Goal: Task Accomplishment & Management: Use online tool/utility

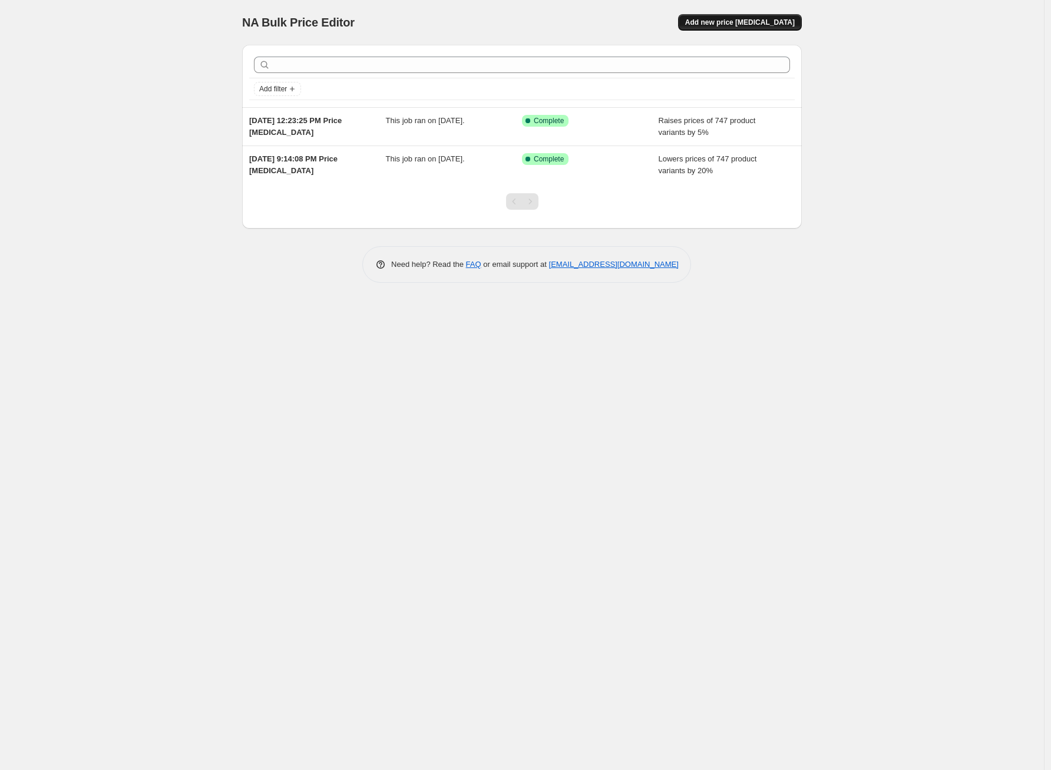
click at [734, 23] on span "Add new price [MEDICAL_DATA]" at bounding box center [740, 22] width 110 height 9
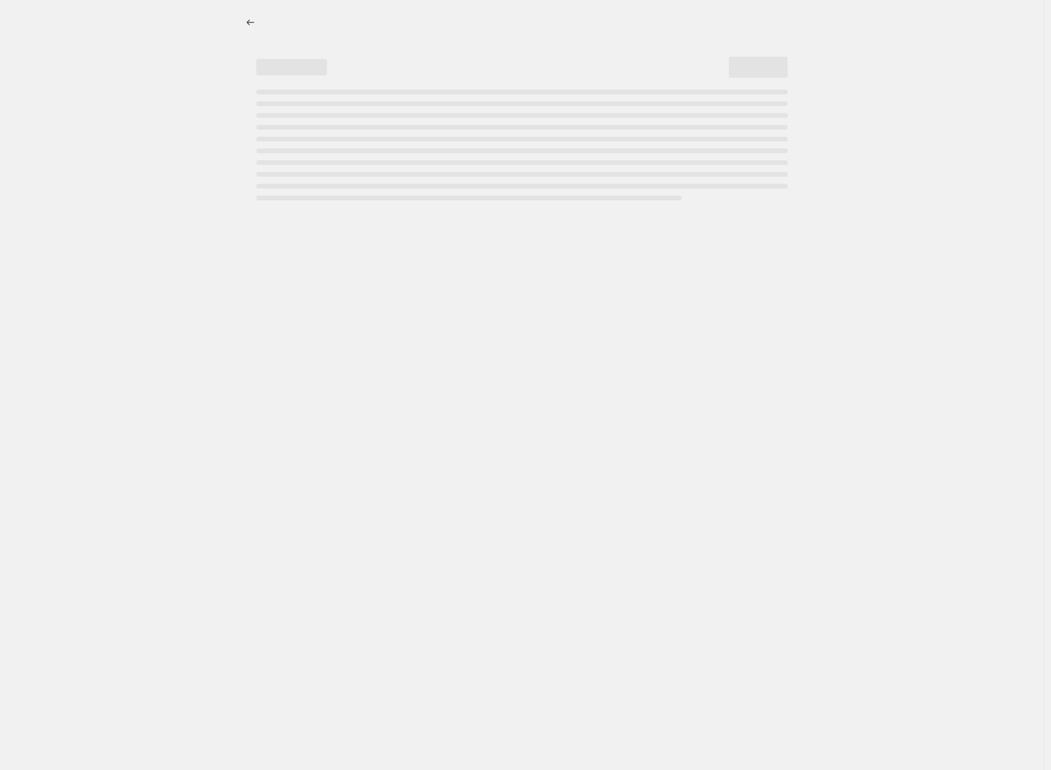
select select "percentage"
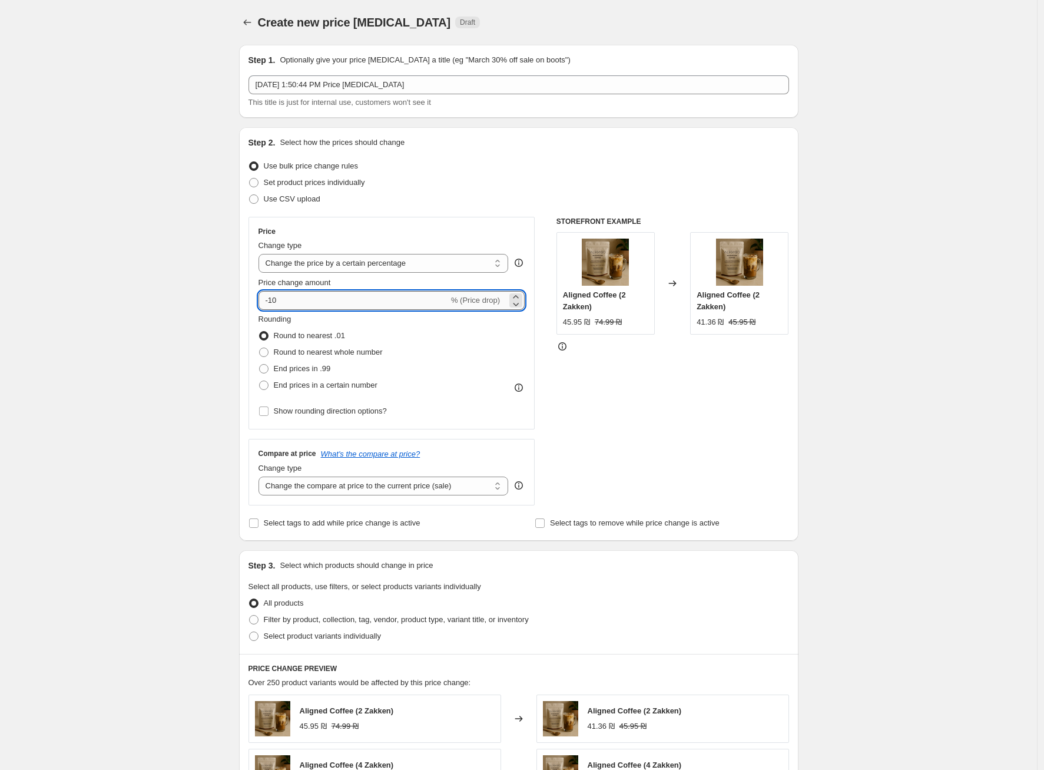
click at [333, 295] on input "-10" at bounding box center [354, 300] width 190 height 19
click at [332, 296] on input "-10" at bounding box center [354, 300] width 190 height 19
type input "350"
click at [601, 409] on div "STOREFRONT EXAMPLE Aligned Coffee (2 Zakken) 45.95 ₪ 74.99 ₪ Changed to Aligned…" at bounding box center [673, 361] width 233 height 289
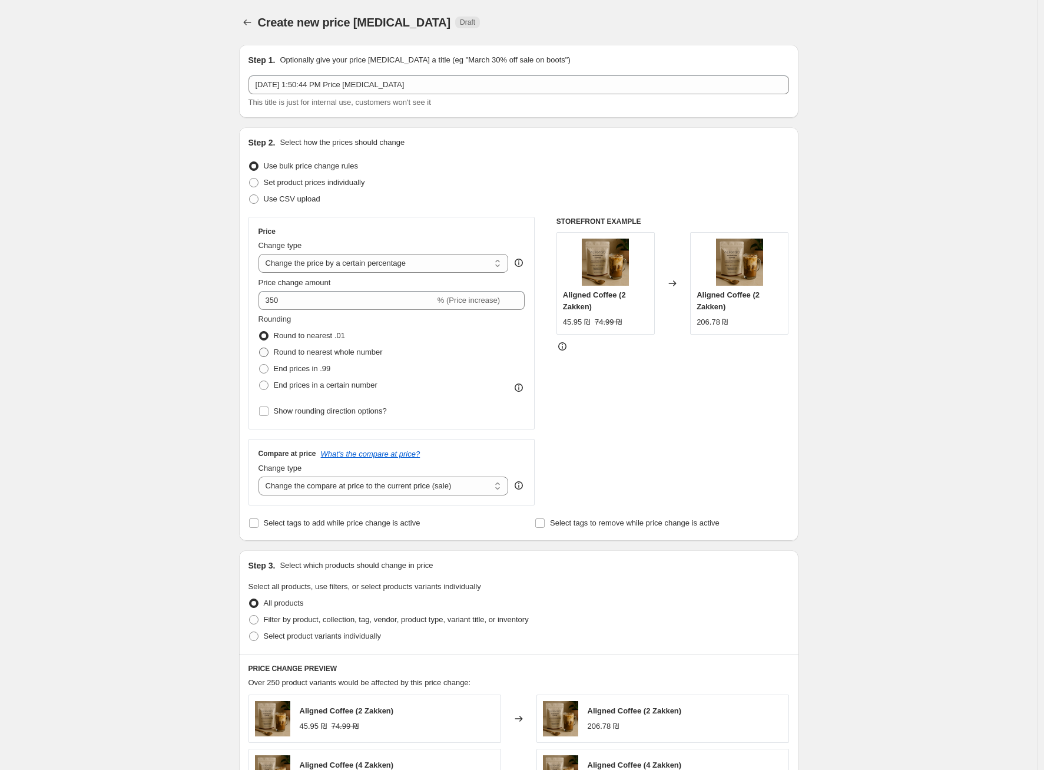
click at [284, 353] on span "Round to nearest whole number" at bounding box center [328, 351] width 109 height 9
click at [260, 348] on input "Round to nearest whole number" at bounding box center [259, 347] width 1 height 1
radio input "true"
click at [299, 303] on input "350" at bounding box center [347, 300] width 177 height 19
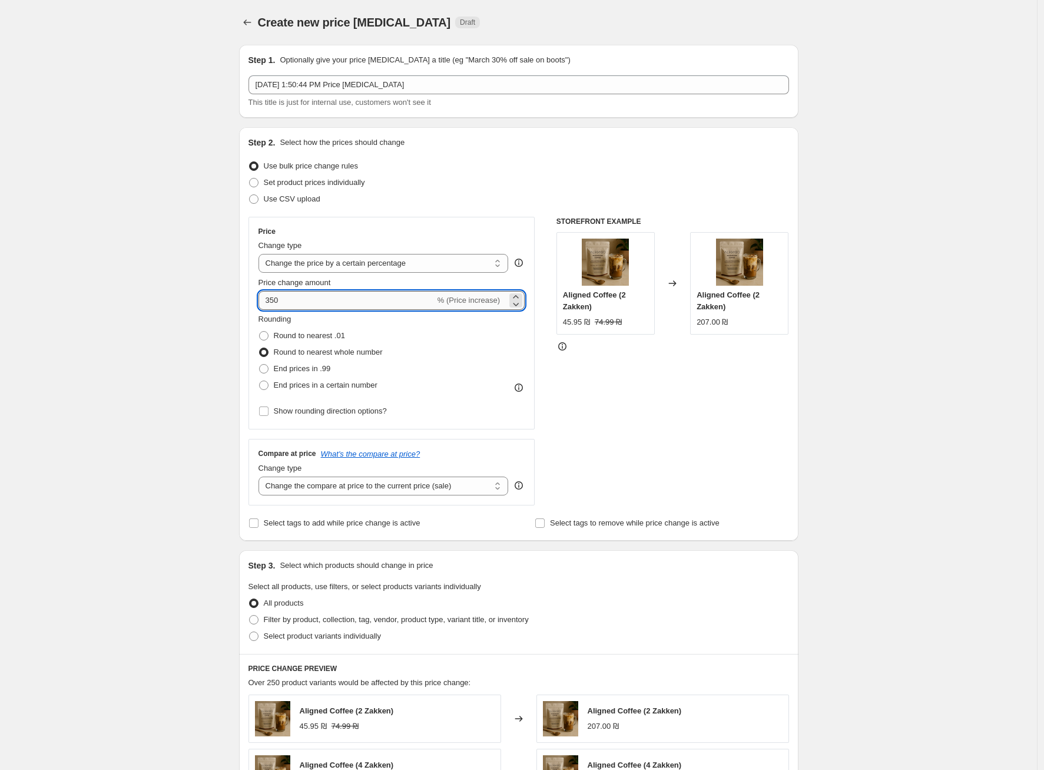
click at [275, 300] on input "350" at bounding box center [347, 300] width 177 height 19
type input "340"
click at [422, 319] on div "Rounding Round to nearest .01 Round to nearest whole number End prices in .99 E…" at bounding box center [392, 353] width 267 height 80
click at [426, 271] on select "Change the price to a certain amount Change the price by a certain amount Chang…" at bounding box center [384, 263] width 250 height 19
click at [365, 490] on select "Change the compare at price to the current price (sale) Change the compare at p…" at bounding box center [384, 485] width 250 height 19
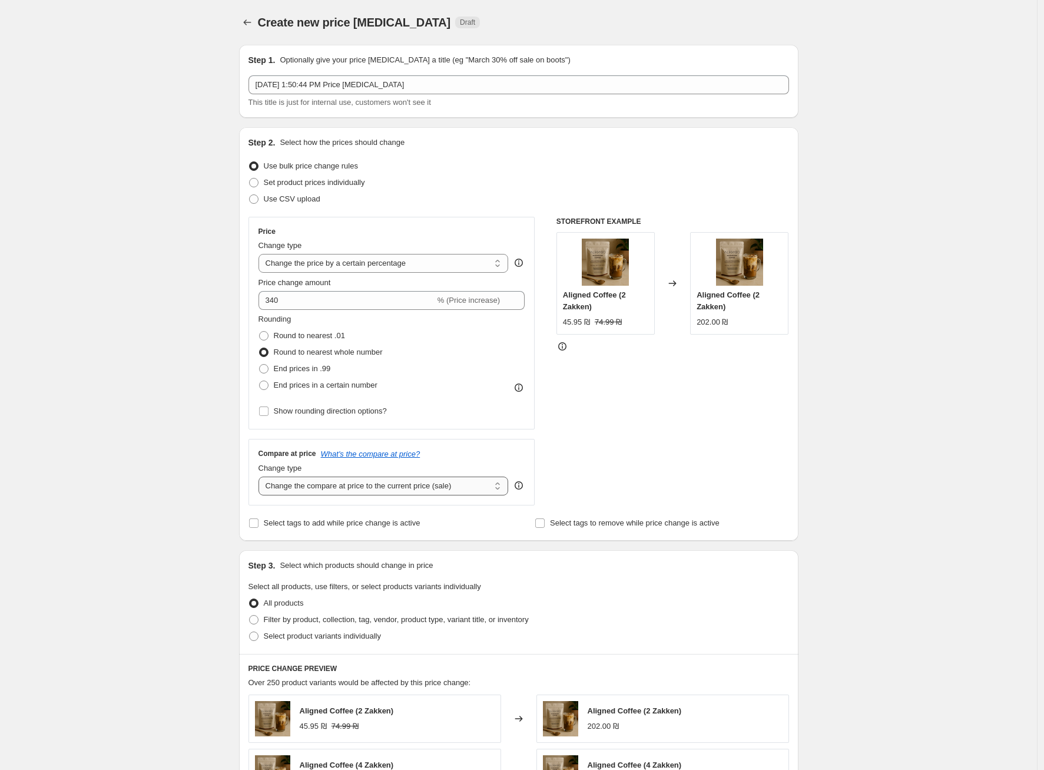
select select "percentage"
click at [261, 476] on select "Change the compare at price to the current price (sale) Change the compare at p…" at bounding box center [384, 485] width 250 height 19
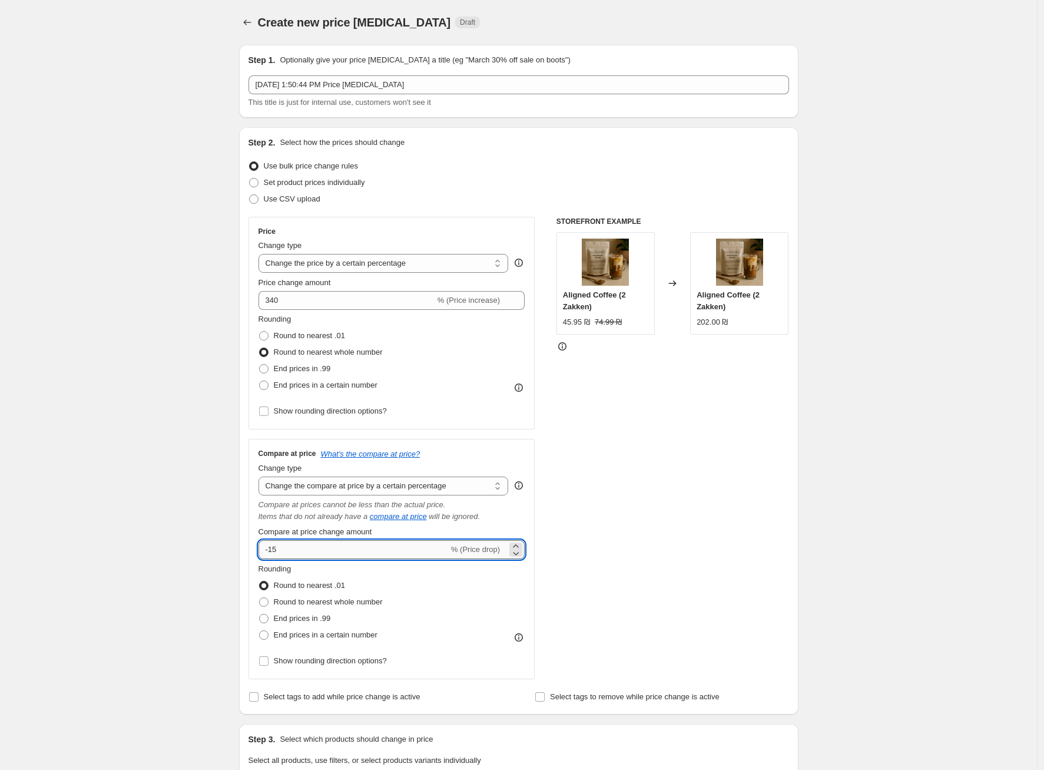
click at [353, 549] on input "-15" at bounding box center [354, 549] width 190 height 19
type input "340"
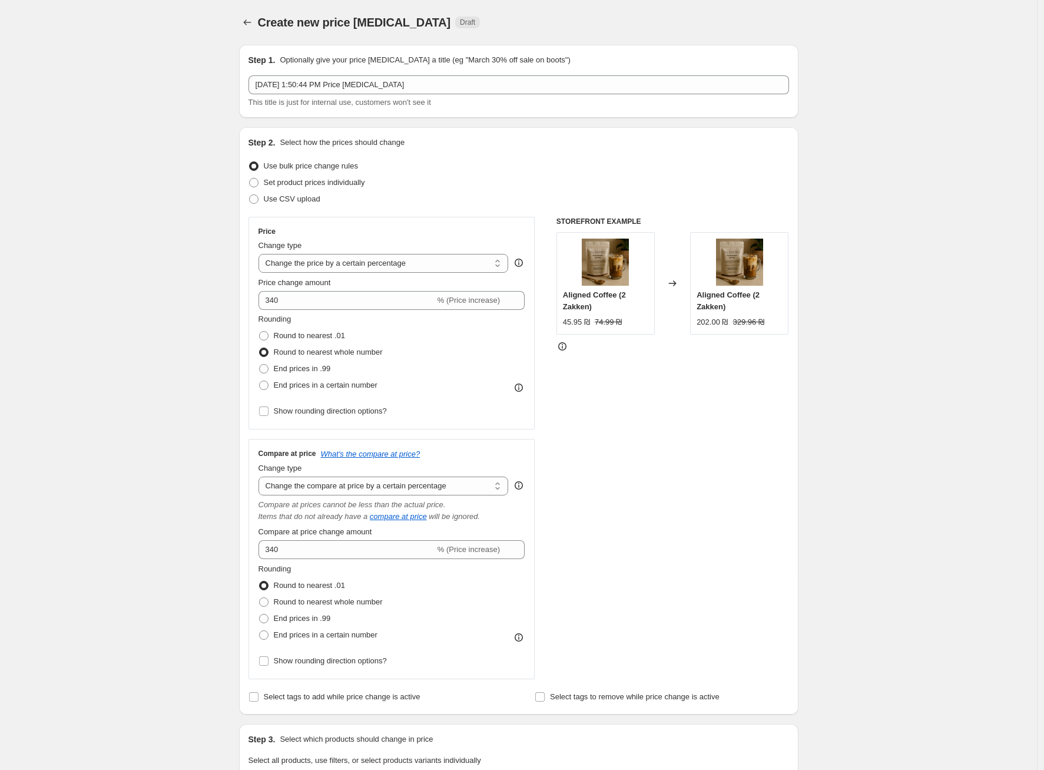
click at [592, 564] on div "STOREFRONT EXAMPLE Aligned Coffee (2 Zakken) 45.95 ₪ 74.99 ₪ Changed to Aligned…" at bounding box center [673, 448] width 233 height 462
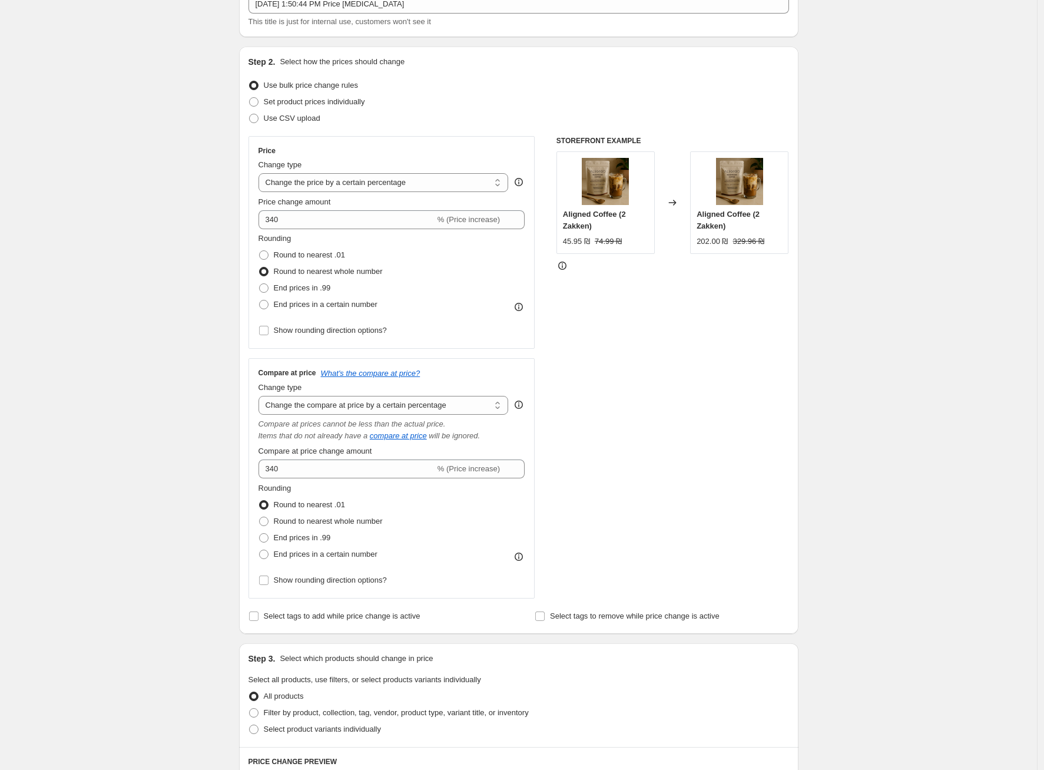
scroll to position [117, 0]
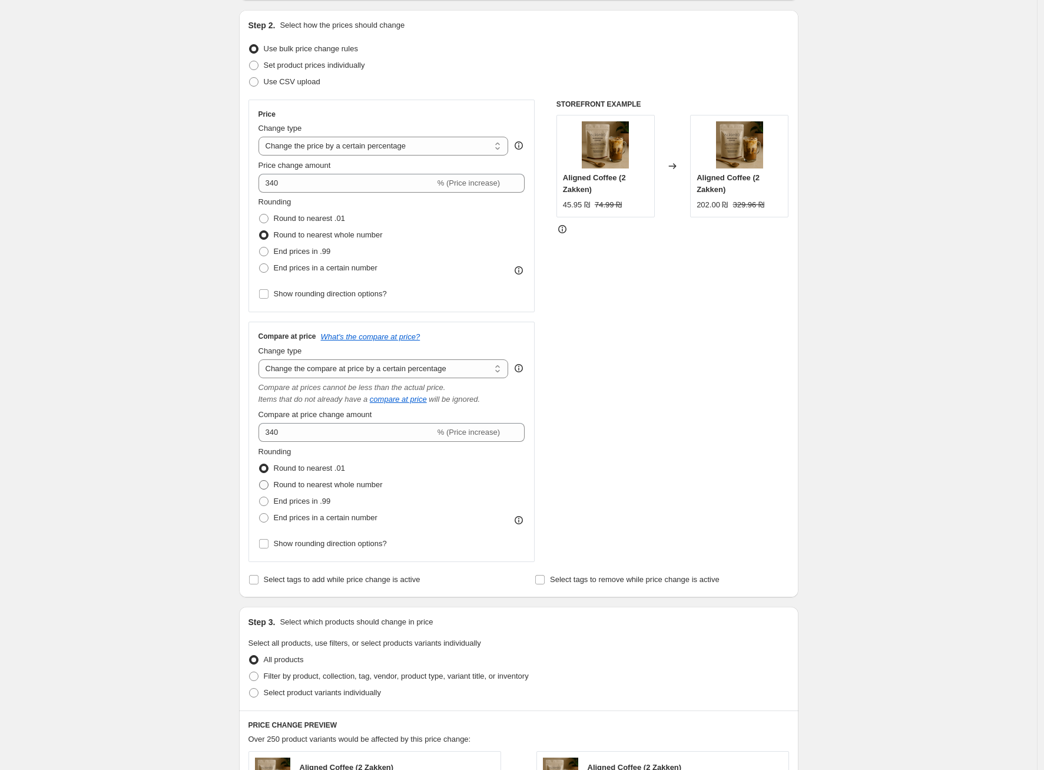
click at [319, 484] on span "Round to nearest whole number" at bounding box center [328, 484] width 109 height 9
click at [260, 481] on input "Round to nearest whole number" at bounding box center [259, 480] width 1 height 1
radio input "true"
click at [313, 499] on span "End prices in .99" at bounding box center [302, 500] width 57 height 9
click at [260, 497] on input "End prices in .99" at bounding box center [259, 496] width 1 height 1
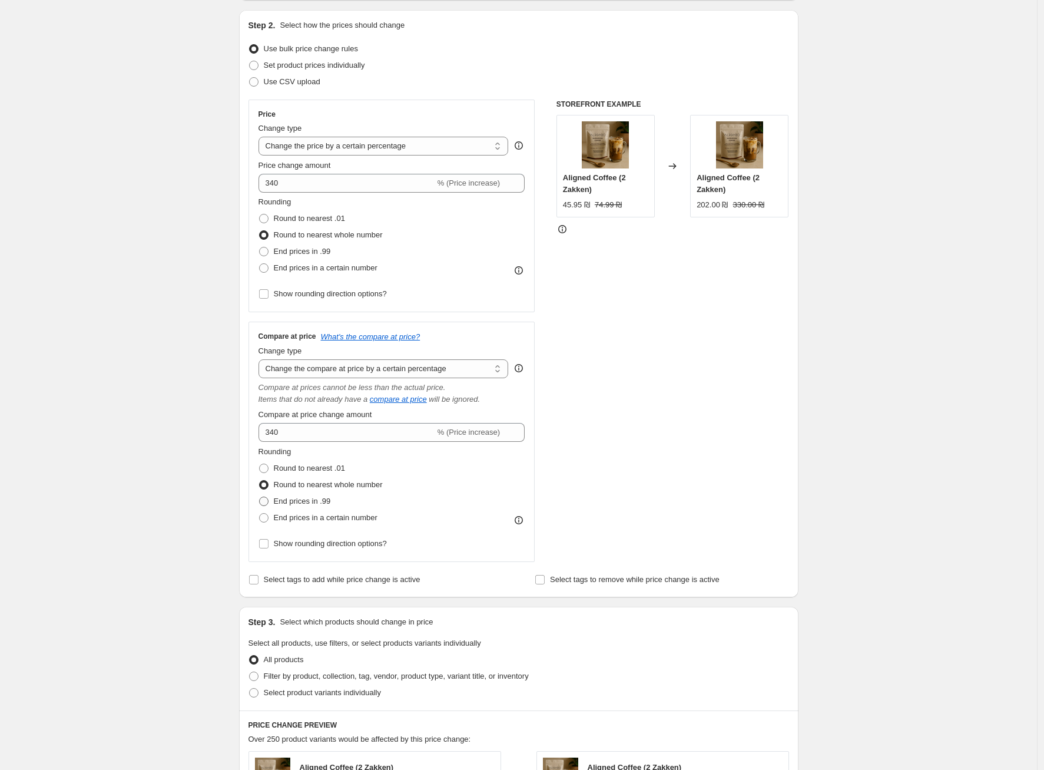
radio input "true"
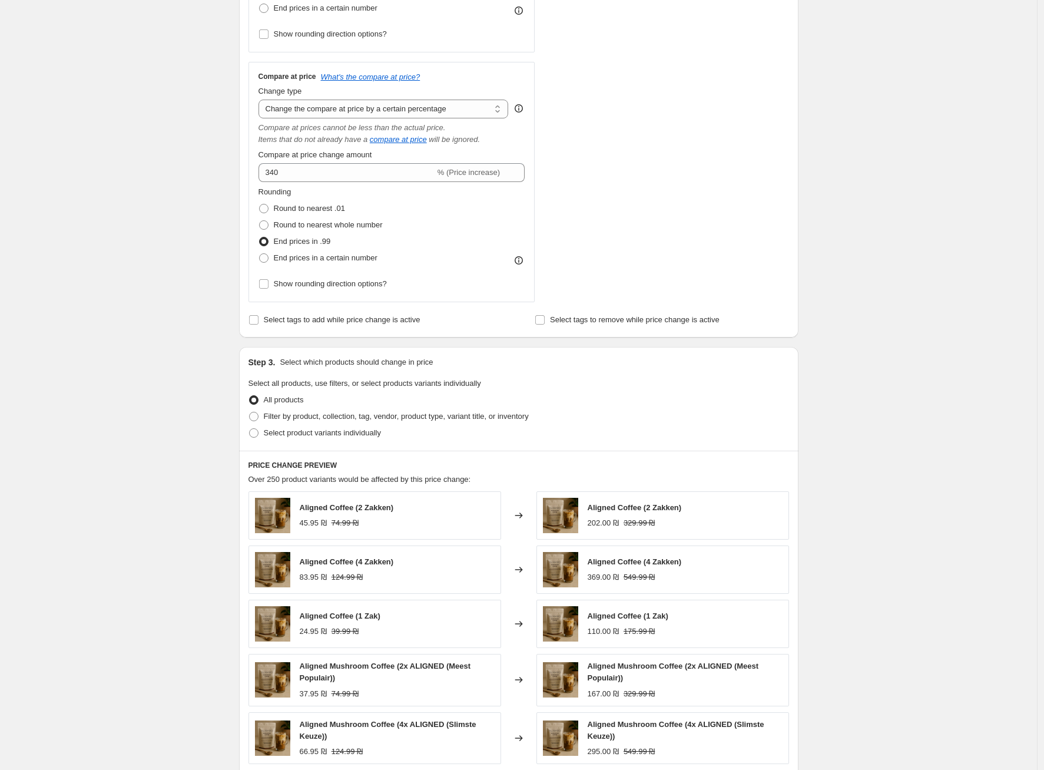
scroll to position [589, 0]
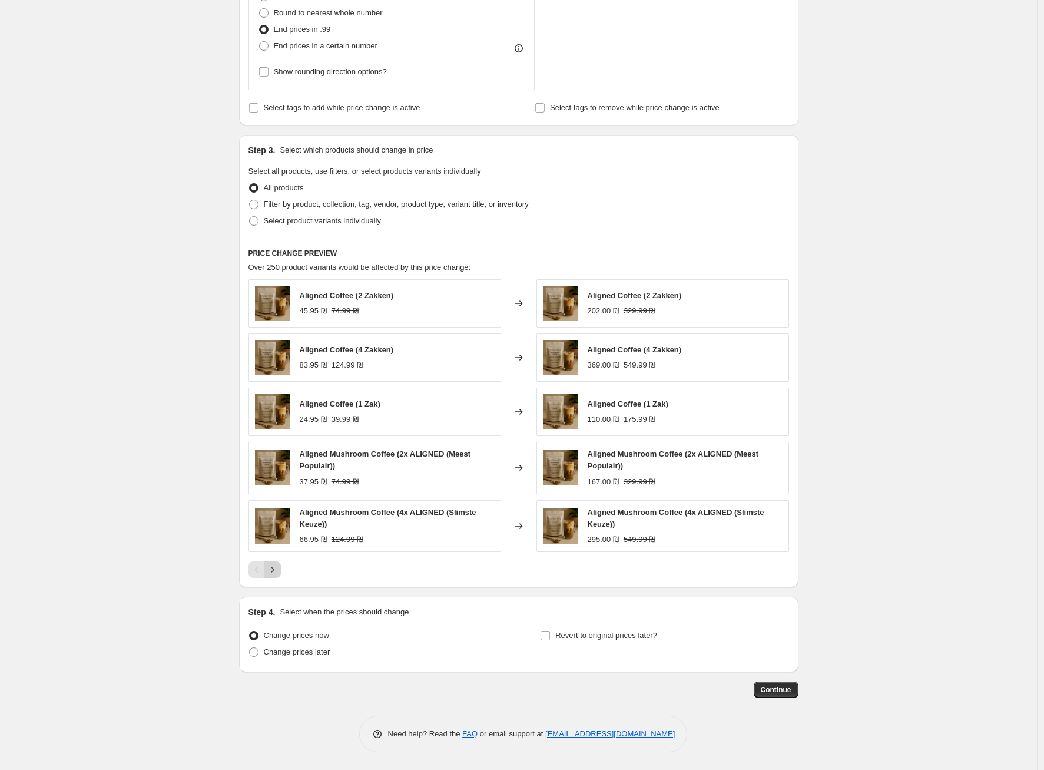
click at [280, 577] on button "Next" at bounding box center [272, 569] width 16 height 16
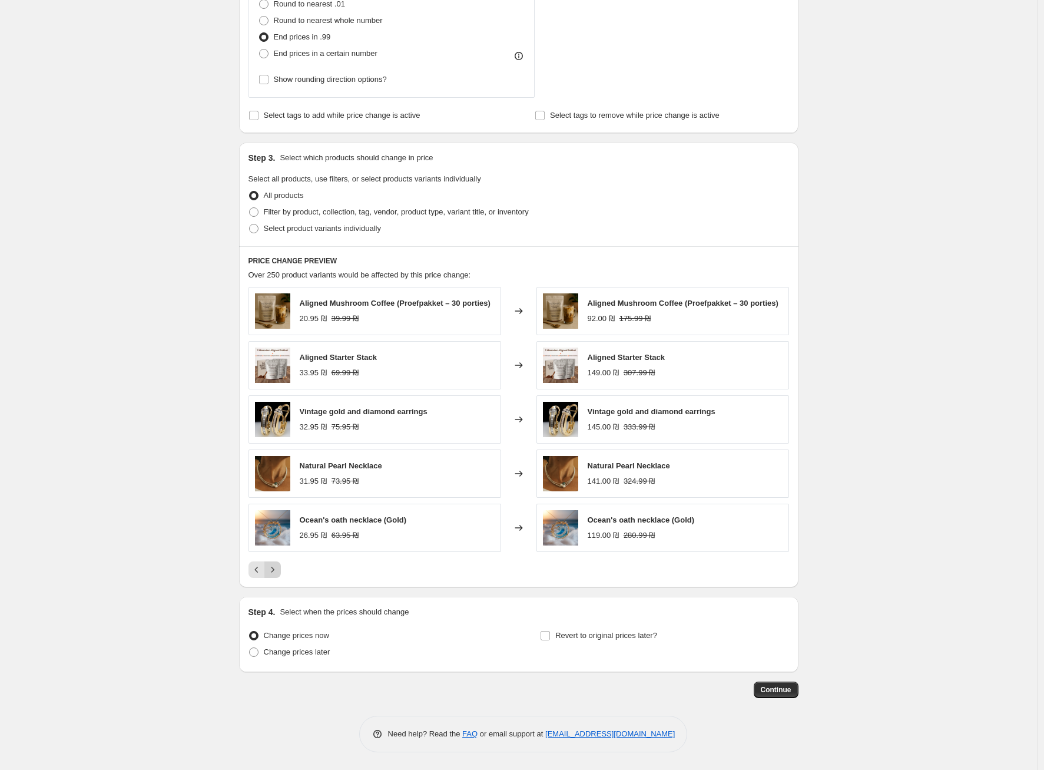
scroll to position [585, 0]
click at [280, 575] on button "Next" at bounding box center [272, 569] width 16 height 16
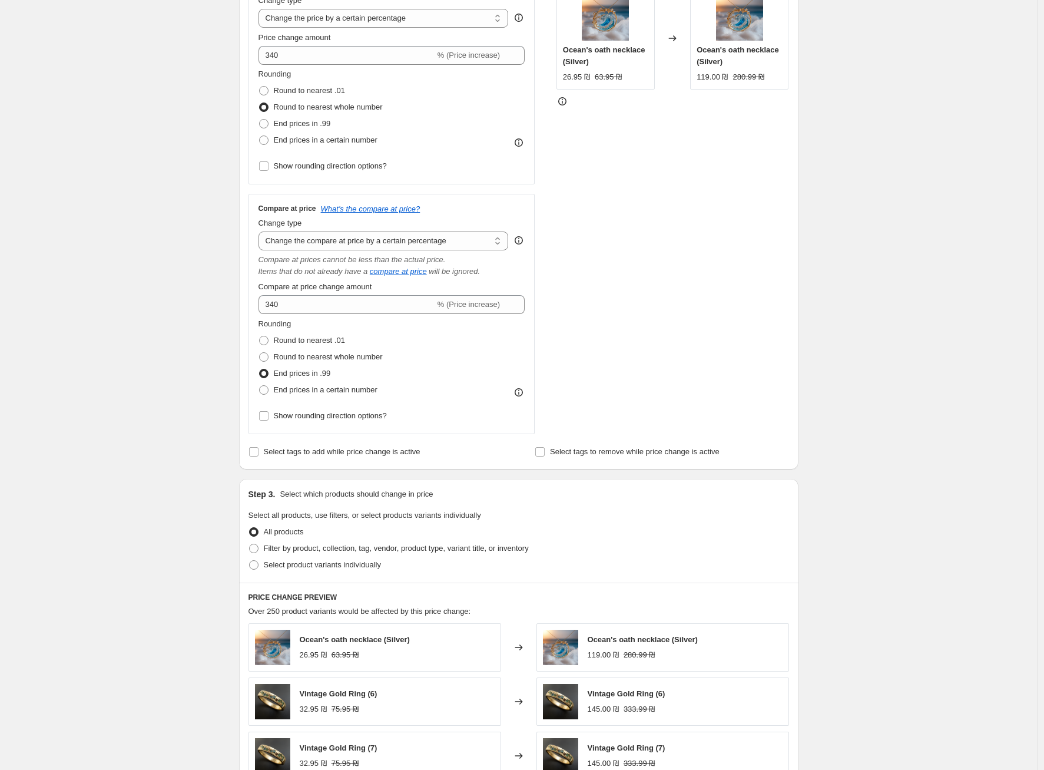
scroll to position [62, 0]
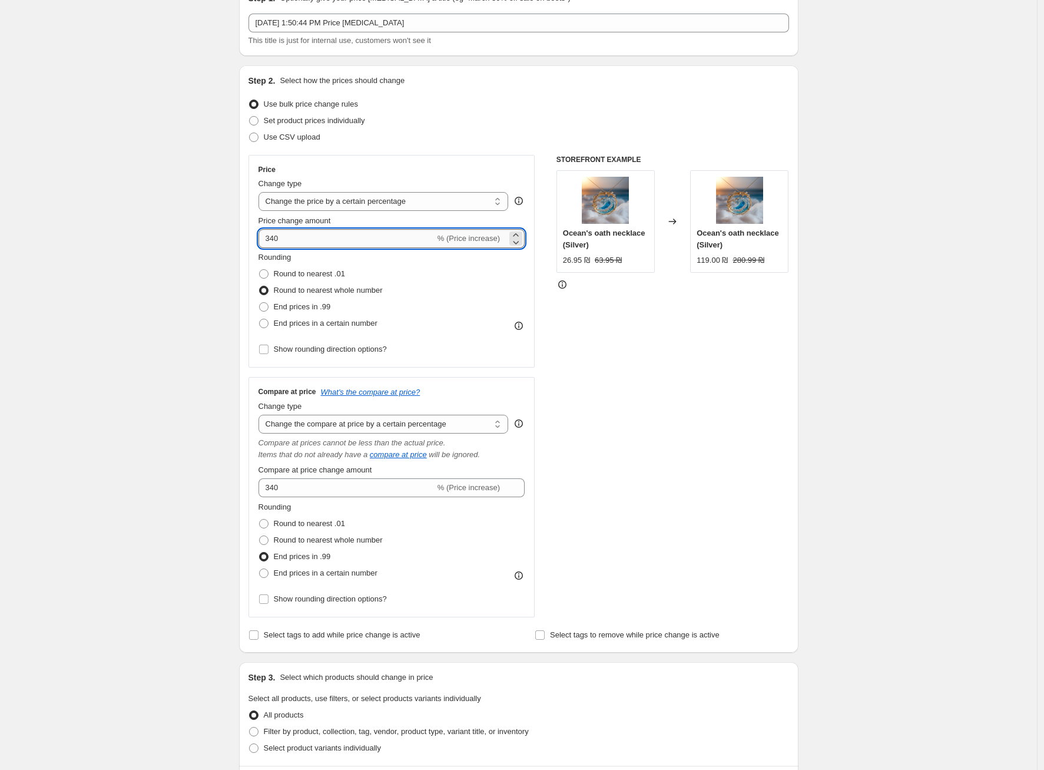
drag, startPoint x: 333, startPoint y: 241, endPoint x: 276, endPoint y: 241, distance: 57.1
click at [276, 241] on input "340" at bounding box center [347, 238] width 177 height 19
type input "300"
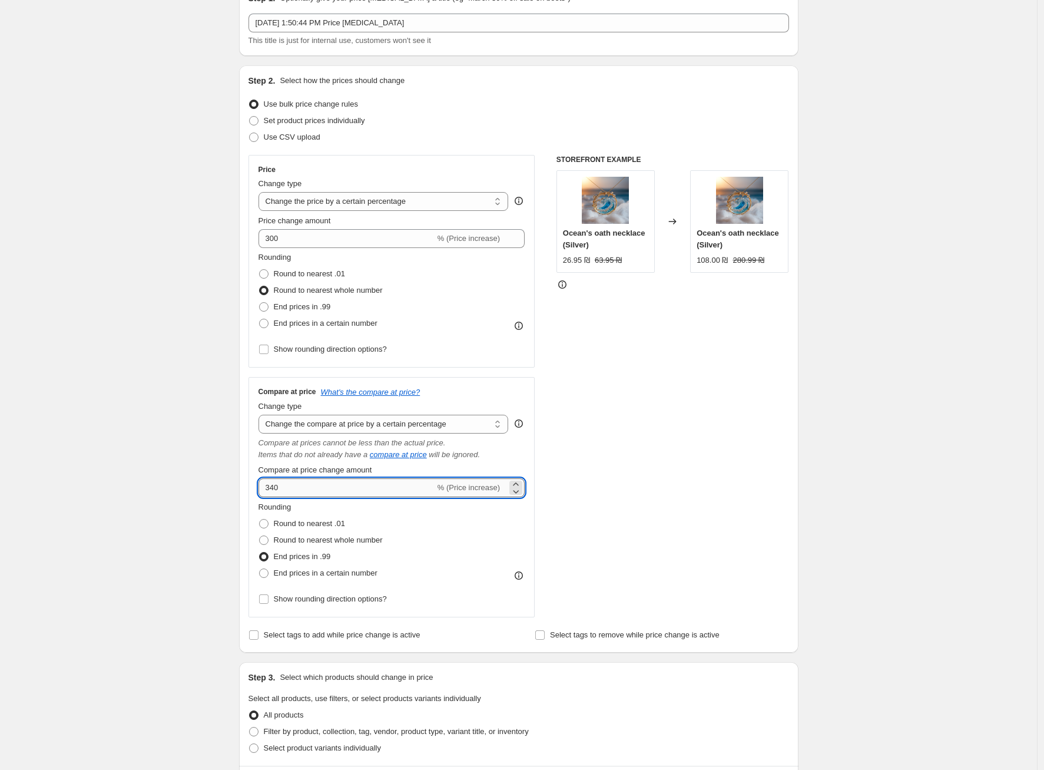
drag, startPoint x: 294, startPoint y: 481, endPoint x: 269, endPoint y: 482, distance: 25.9
click at [266, 481] on input "340" at bounding box center [347, 487] width 177 height 19
drag, startPoint x: 274, startPoint y: 485, endPoint x: 284, endPoint y: 484, distance: 9.4
click at [284, 484] on input "340" at bounding box center [347, 487] width 177 height 19
type input "300"
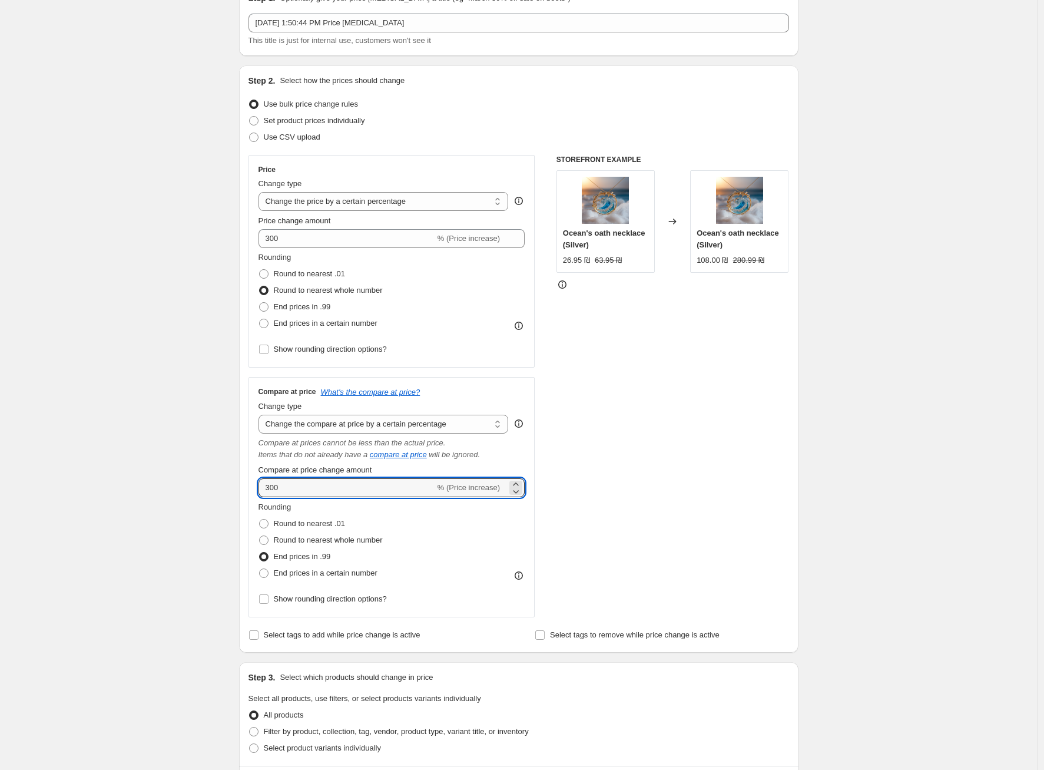
click at [714, 491] on div "STOREFRONT EXAMPLE Ocean's oath necklace (Silver) 26.95 ₪ 63.95 ₪ Changed to Oc…" at bounding box center [673, 386] width 233 height 462
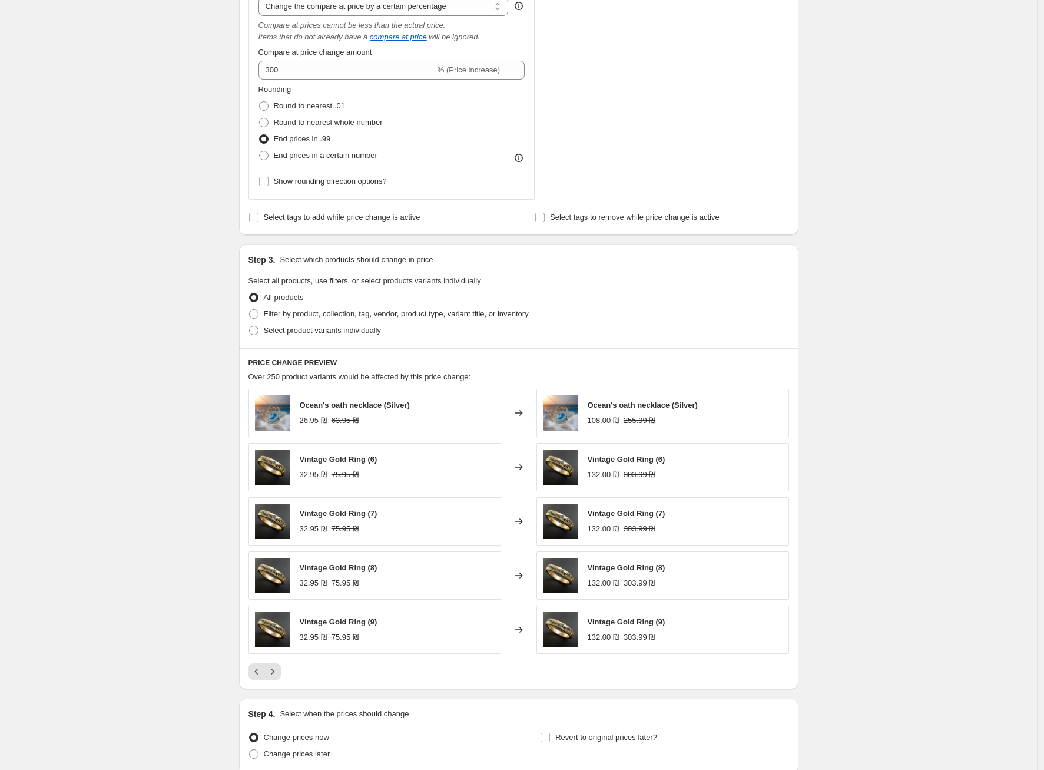
scroll to position [491, 0]
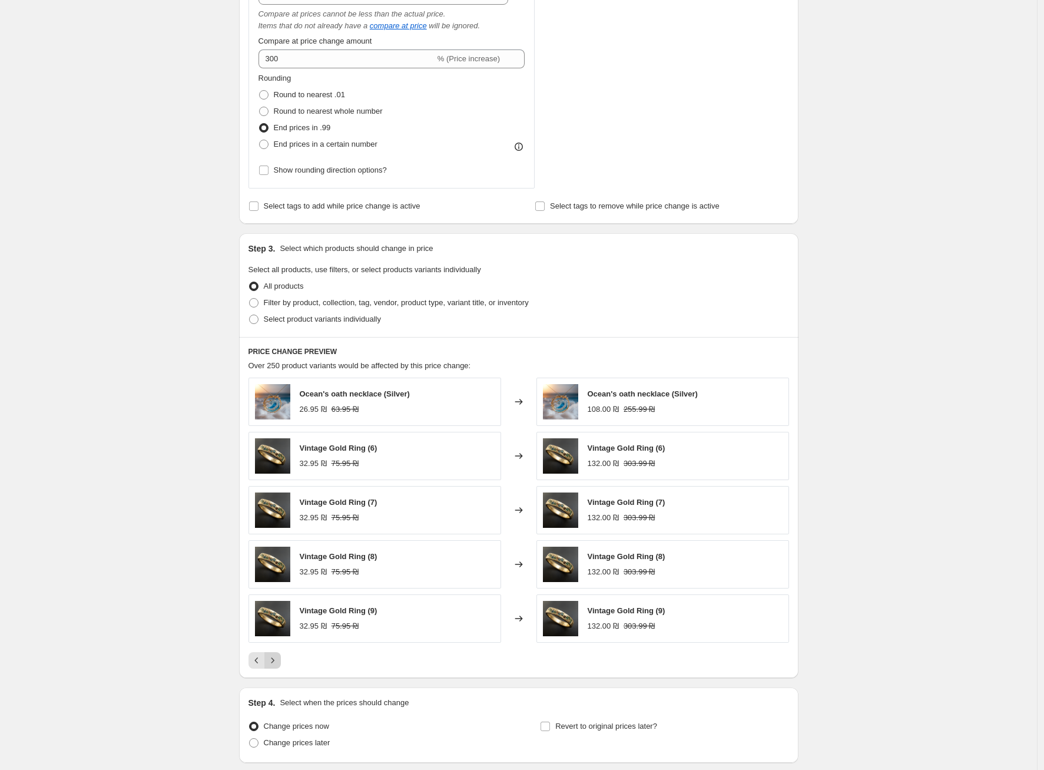
click at [279, 660] on icon "Next" at bounding box center [273, 660] width 12 height 12
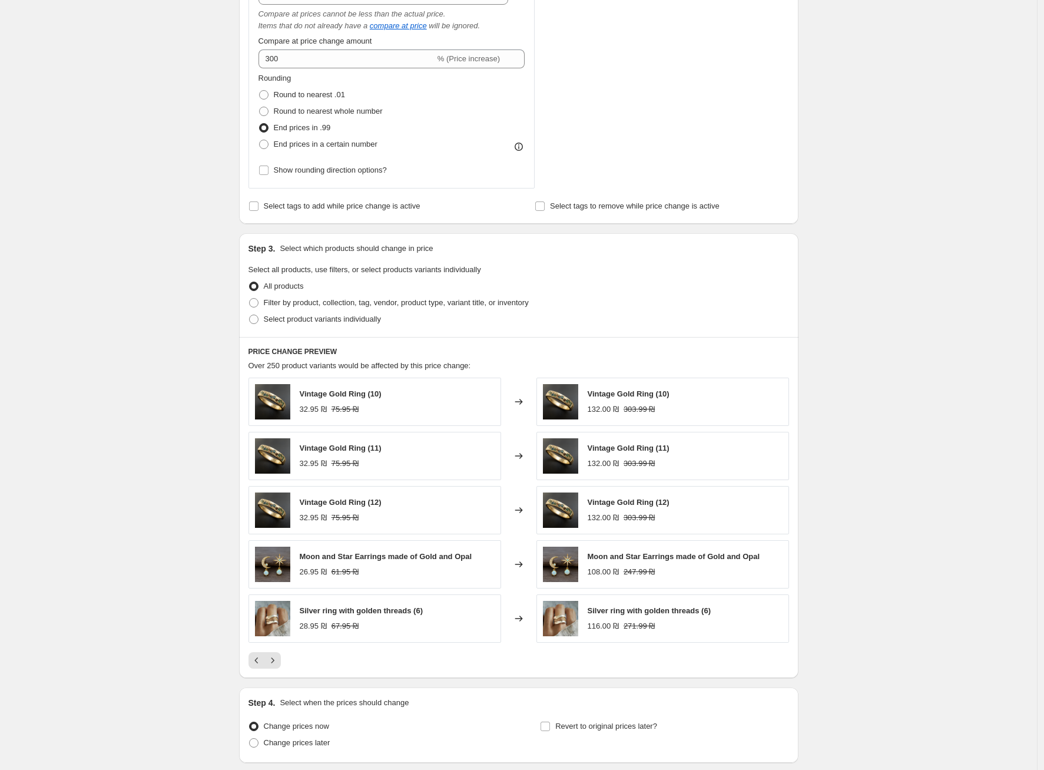
scroll to position [581, 0]
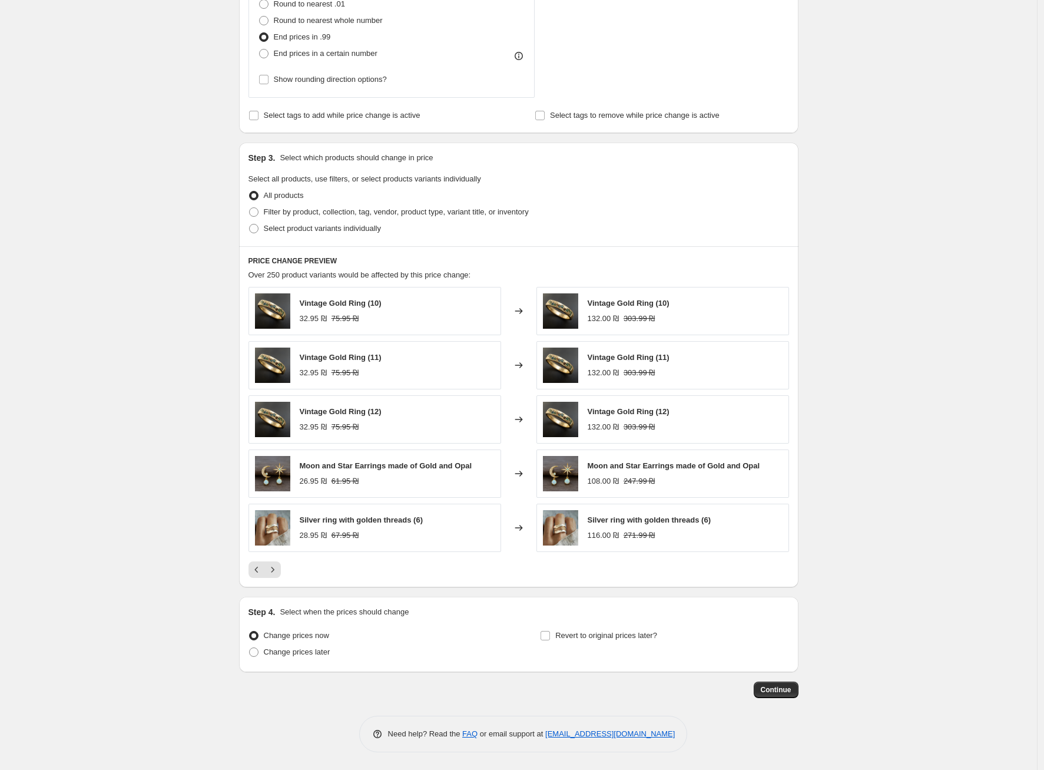
click at [780, 678] on div "Step 1. Optionally give your price [MEDICAL_DATA] a title (eg "March 30% off sa…" at bounding box center [514, 76] width 569 height 1244
click at [788, 688] on span "Continue" at bounding box center [776, 689] width 31 height 9
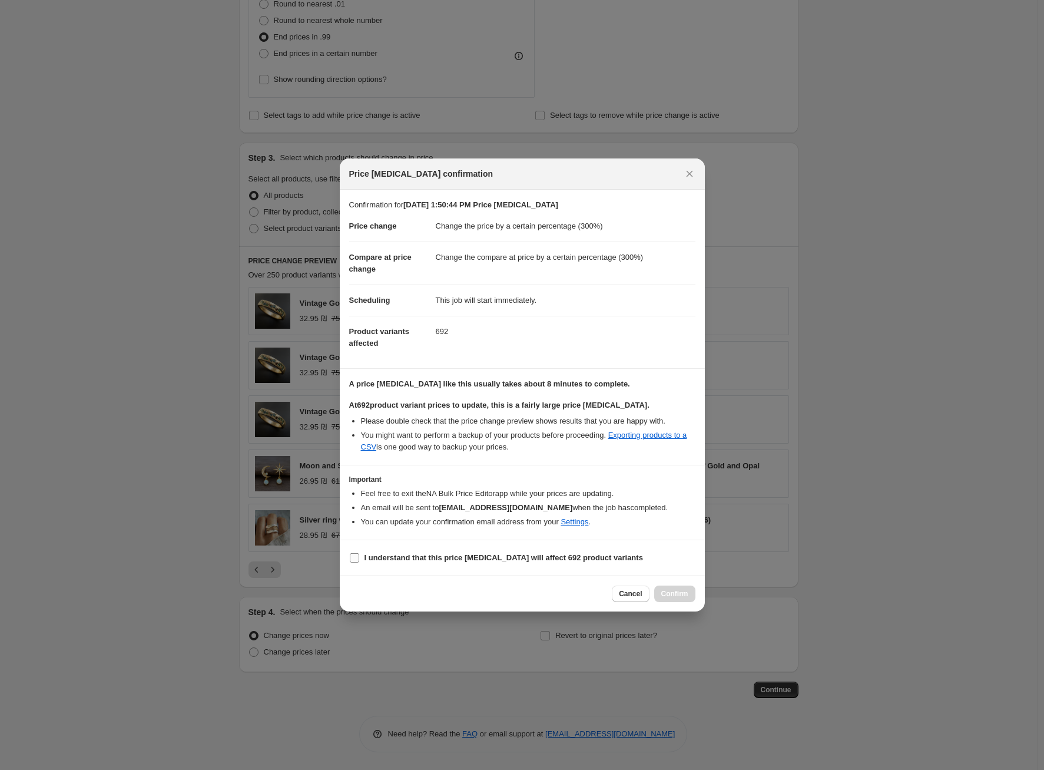
click at [416, 558] on b "I understand that this price [MEDICAL_DATA] will affect 692 product variants" at bounding box center [504, 557] width 279 height 9
click at [359, 558] on input "I understand that this price [MEDICAL_DATA] will affect 692 product variants" at bounding box center [354, 557] width 9 height 9
checkbox input "true"
click at [667, 594] on span "Confirm" at bounding box center [674, 593] width 27 height 9
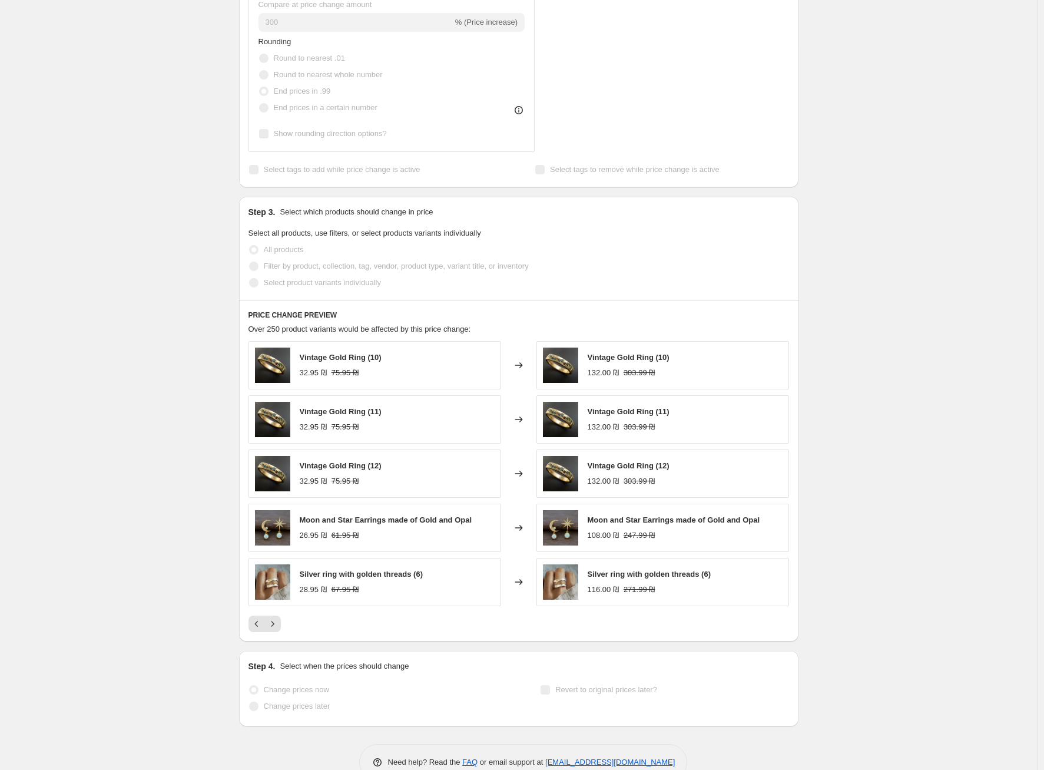
scroll to position [612, 0]
